Goal: Check status: Check status

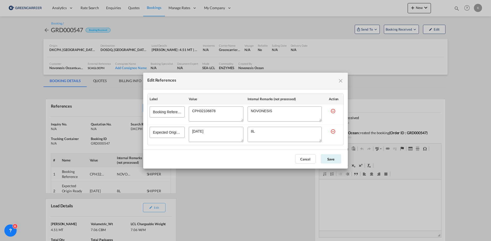
scroll to position [51, 0]
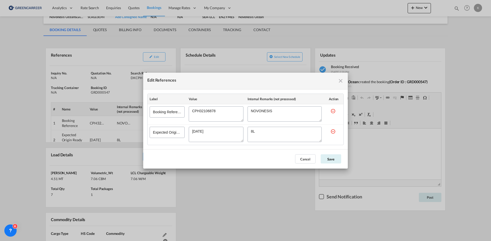
click at [341, 79] on md-icon "icon-close fg-AAA8AD cursor" at bounding box center [340, 81] width 6 height 6
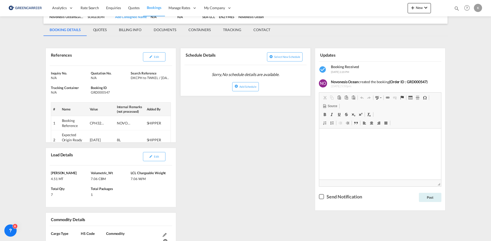
scroll to position [0, 0]
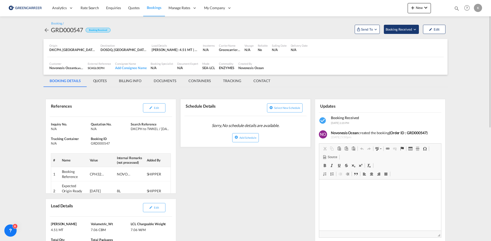
click at [404, 33] on button "Booking Received" at bounding box center [401, 29] width 35 height 9
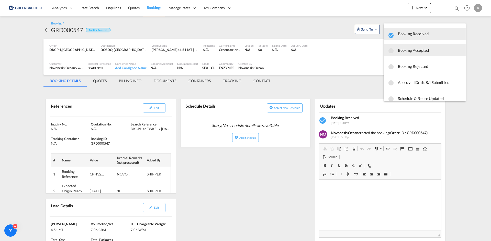
click at [399, 55] on button "Booking Accepted" at bounding box center [425, 50] width 82 height 12
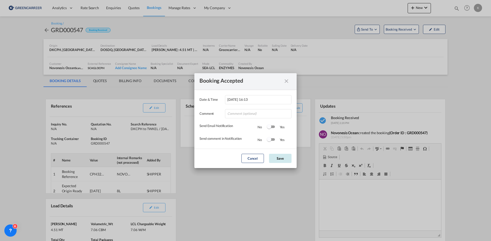
click at [280, 157] on button "Save" at bounding box center [280, 158] width 22 height 9
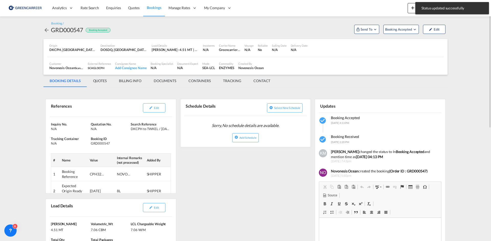
click at [48, 32] on md-icon "icon-arrow-left" at bounding box center [46, 30] width 6 height 6
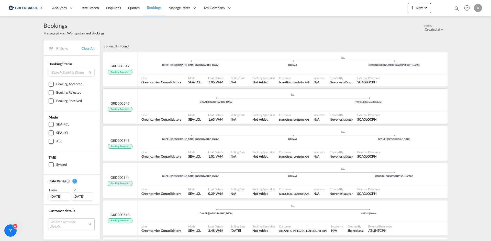
click at [181, 107] on div ".a{fill:#aaa8ad;} .a{fill:#aaa8ad;} DKAAR | [GEOGRAPHIC_DATA] TWKEL | Keelung (…" at bounding box center [292, 100] width 310 height 15
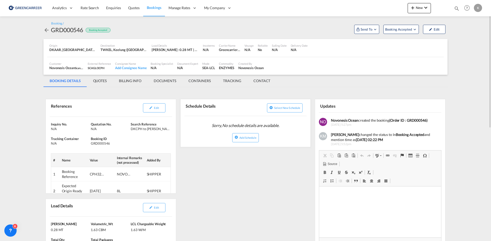
scroll to position [51, 0]
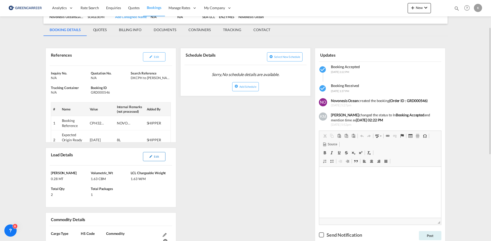
click at [164, 154] on button "Edit" at bounding box center [154, 156] width 22 height 9
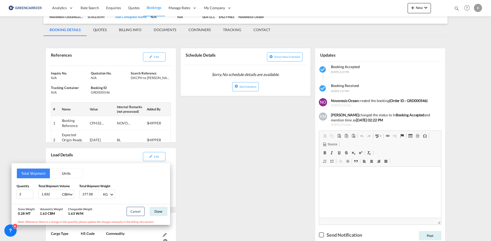
click at [164, 56] on div "Total Shipment Units Quantity 2 Total Shipment Volume 1.632 CBM CBM CFT Total S…" at bounding box center [245, 120] width 491 height 241
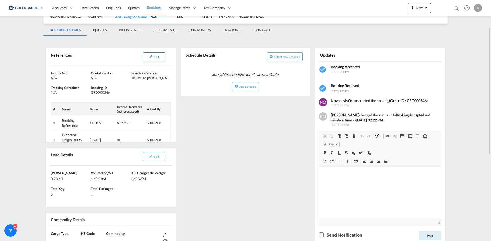
click at [159, 59] on button "Edit" at bounding box center [154, 56] width 22 height 9
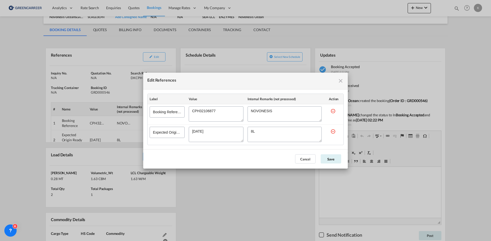
click at [341, 80] on md-icon "icon-close fg-AAA8AD cursor" at bounding box center [340, 81] width 6 height 6
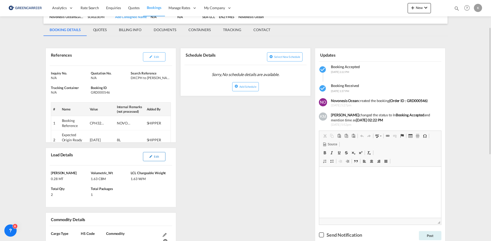
click at [158, 160] on button "Edit" at bounding box center [154, 156] width 22 height 9
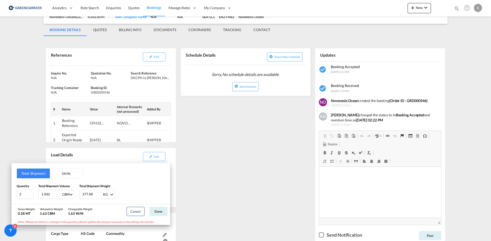
click at [261, 198] on div "Total Shipment Units Quantity 2 Total Shipment Volume 1.632 CBM CBM CFT Total S…" at bounding box center [245, 120] width 491 height 241
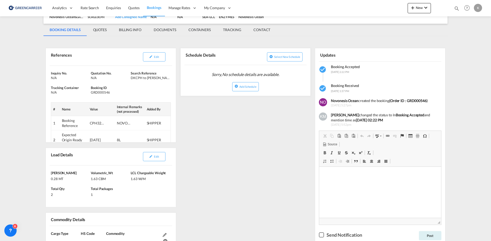
scroll to position [0, 0]
